Goal: Transaction & Acquisition: Purchase product/service

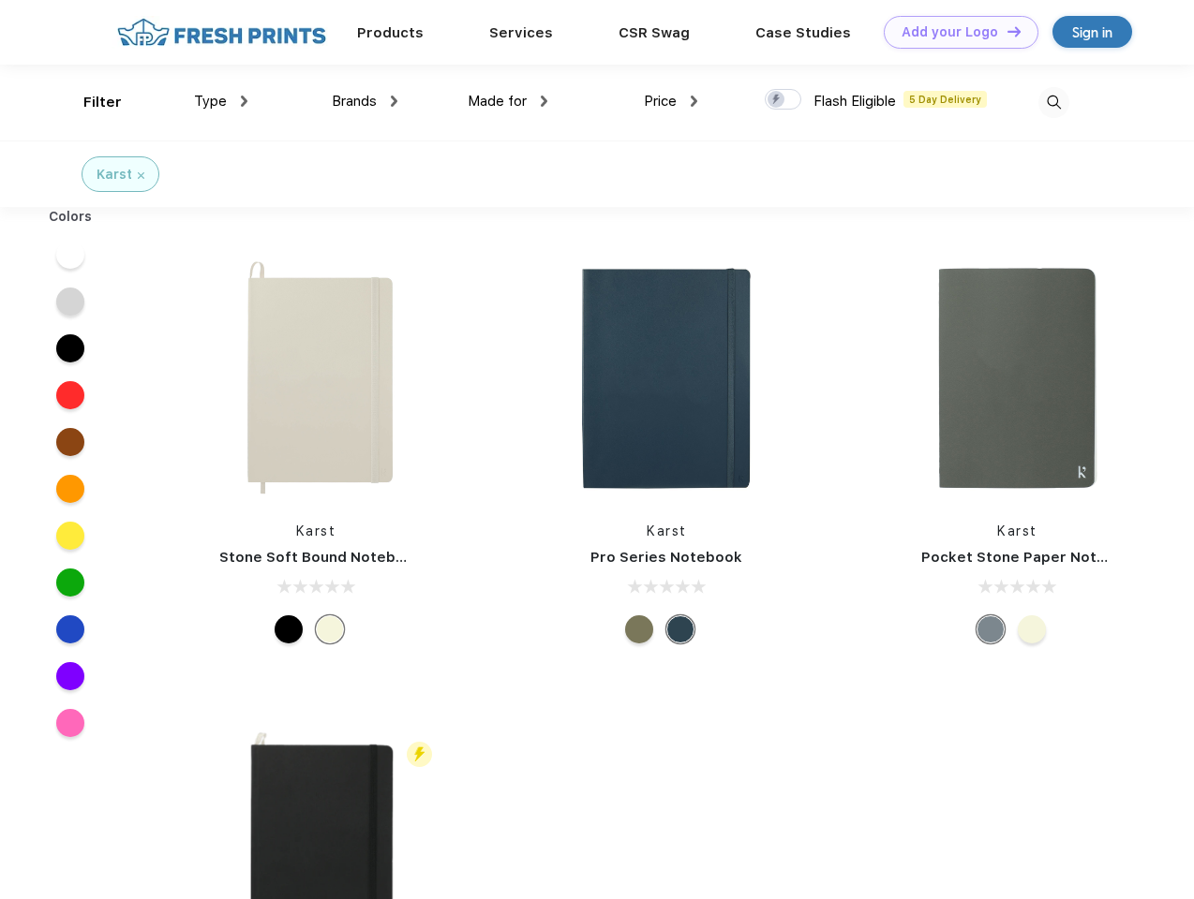
click at [954, 32] on link "Add your Logo Design Tool" at bounding box center [961, 32] width 155 height 33
click at [0, 0] on div "Design Tool" at bounding box center [0, 0] width 0 height 0
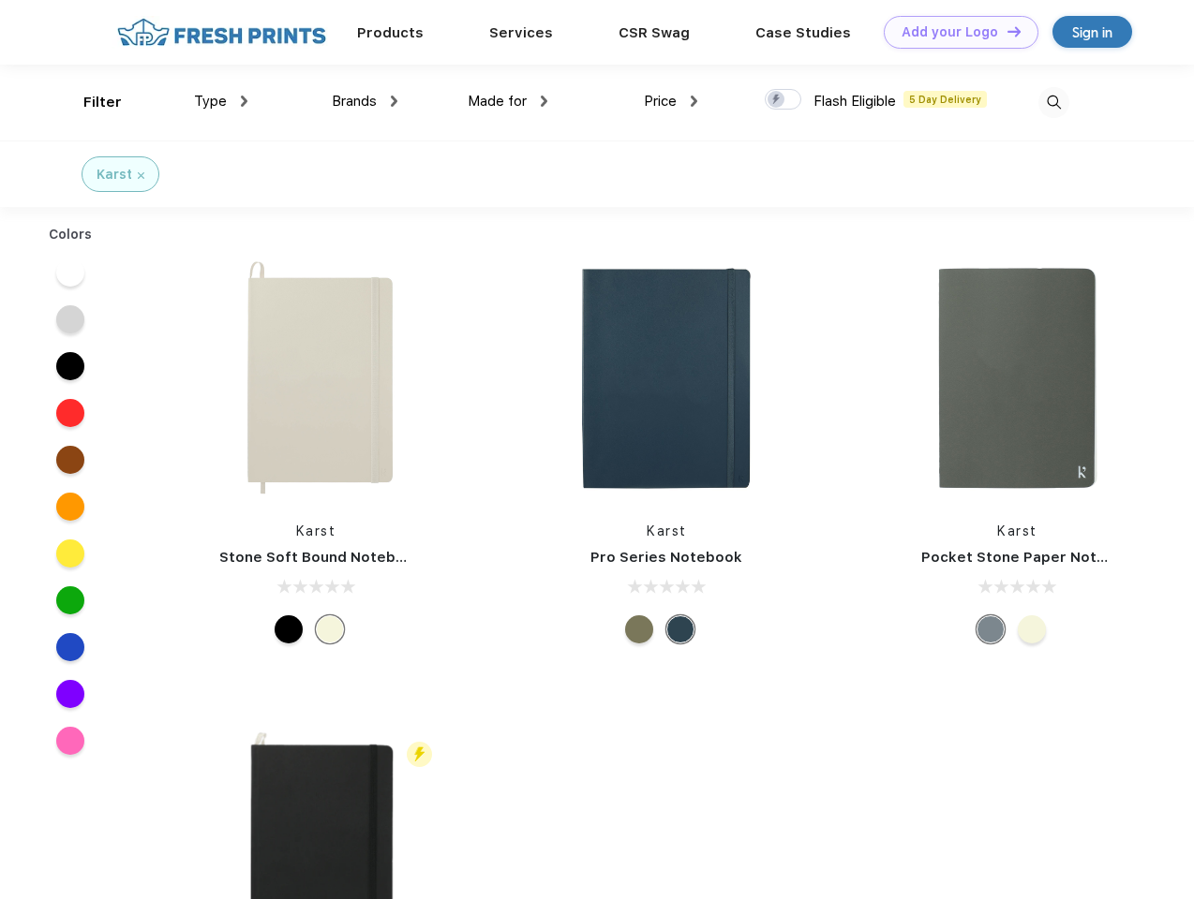
click at [1005, 31] on link "Add your Logo Design Tool" at bounding box center [961, 32] width 155 height 33
click at [90, 102] on div "Filter" at bounding box center [102, 103] width 38 height 22
click at [221, 101] on span "Type" at bounding box center [210, 101] width 33 height 17
click at [364, 101] on span "Brands" at bounding box center [354, 101] width 45 height 17
click at [508, 101] on span "Made for" at bounding box center [497, 101] width 59 height 17
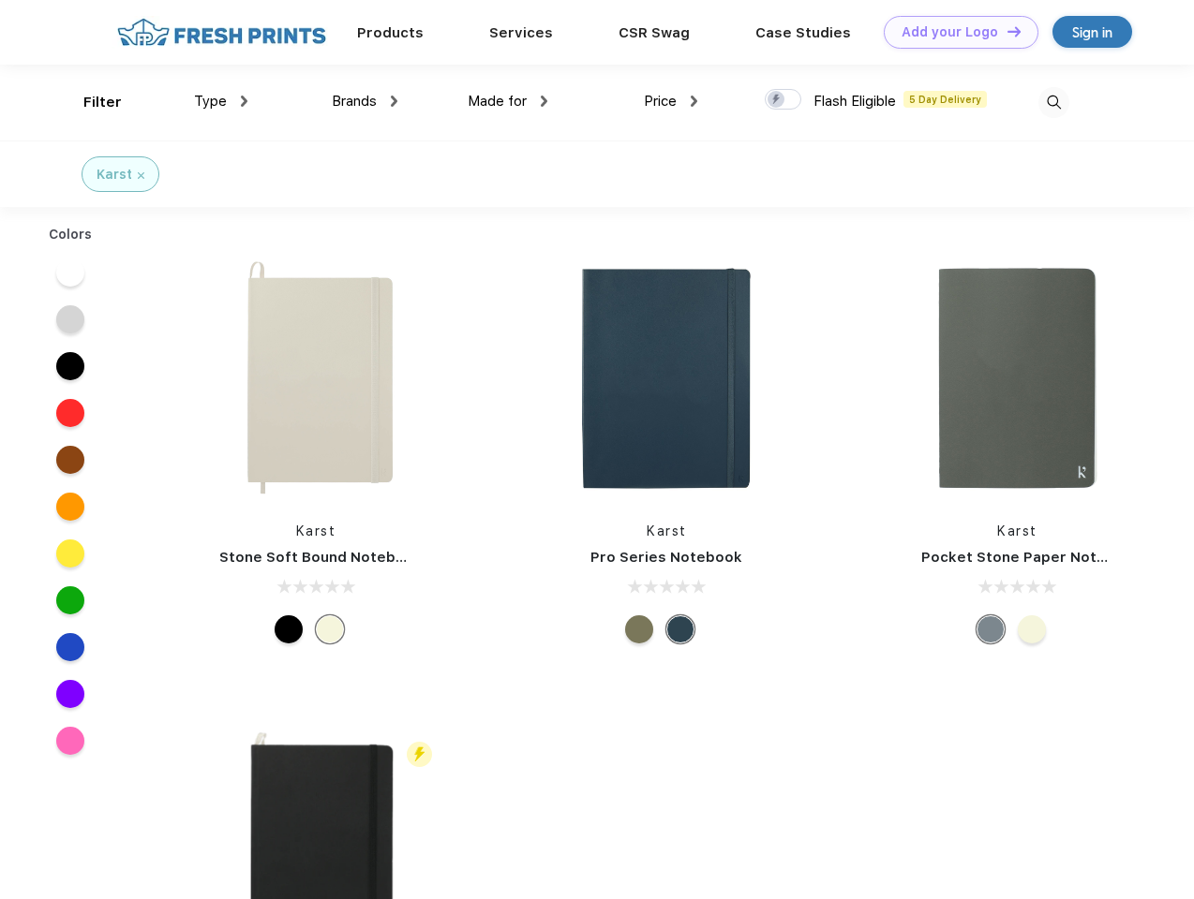
click at [671, 101] on span "Price" at bounding box center [660, 101] width 33 height 17
click at [783, 100] on div at bounding box center [783, 99] width 37 height 21
click at [777, 100] on input "checkbox" at bounding box center [771, 94] width 12 height 12
click at [1053, 102] on img at bounding box center [1053, 102] width 31 height 31
